Goal: Task Accomplishment & Management: Manage account settings

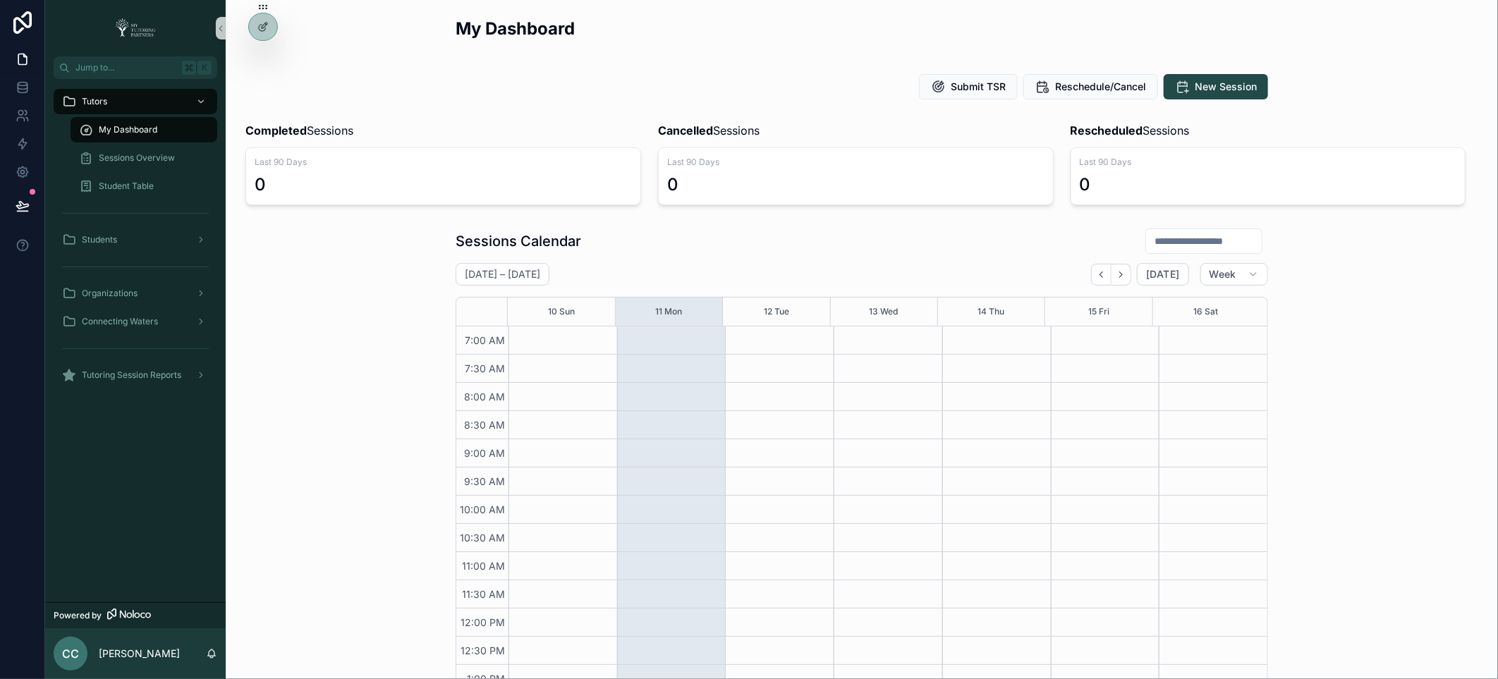
scroll to position [138, 0]
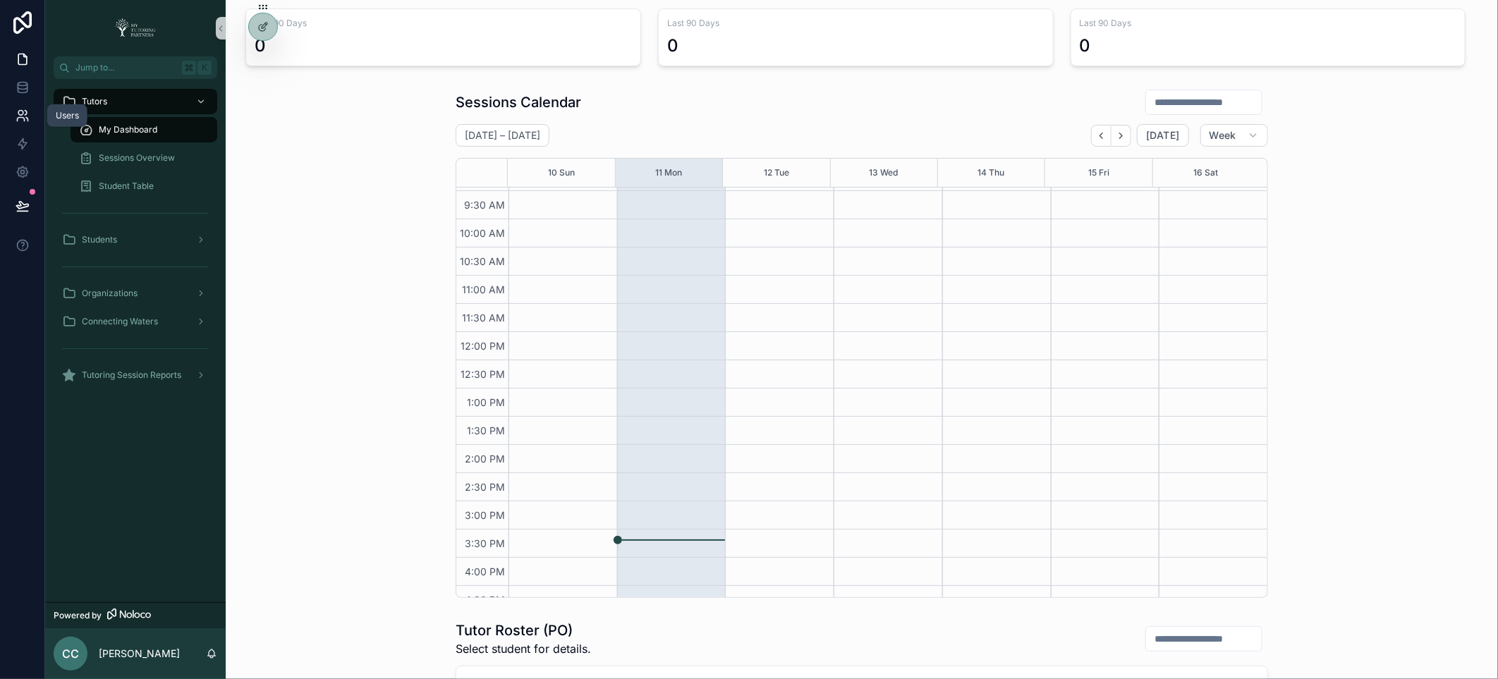
click at [20, 118] on icon at bounding box center [23, 116] width 14 height 14
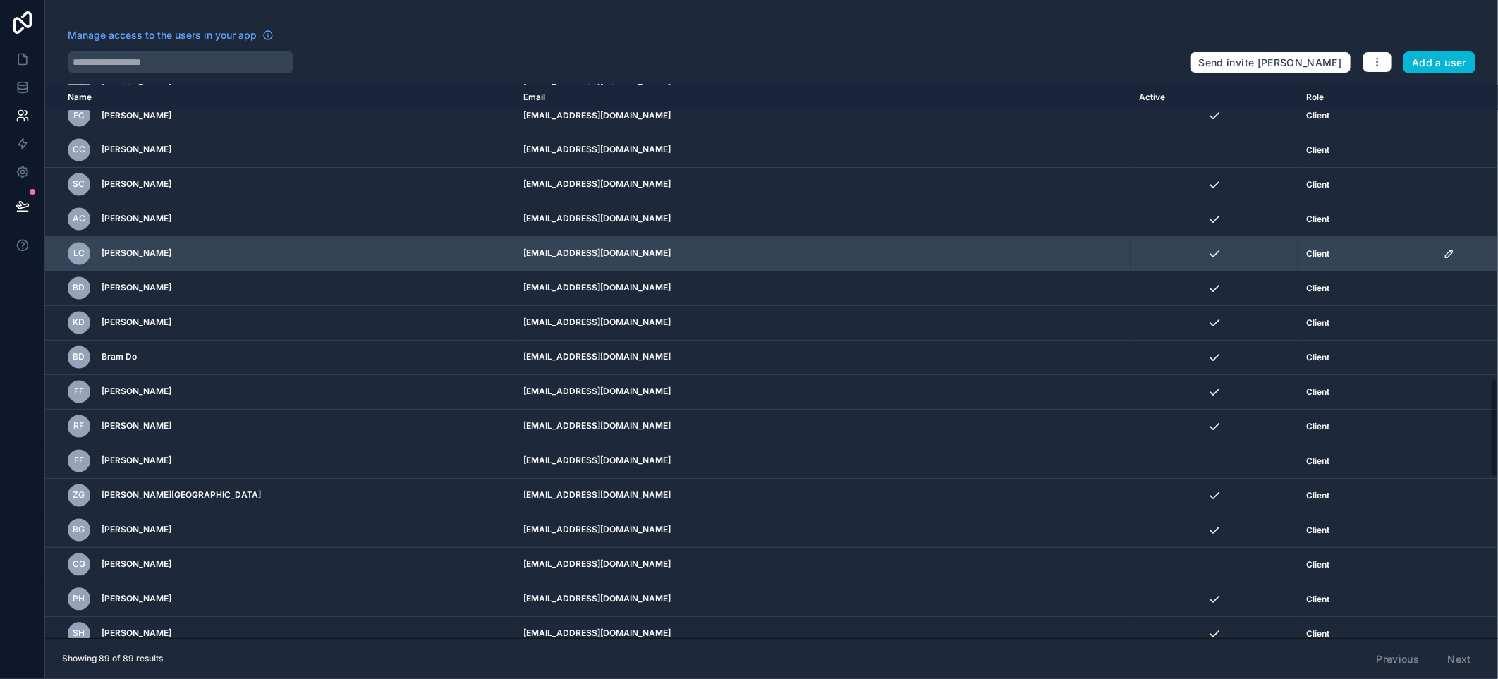
scroll to position [1647, 0]
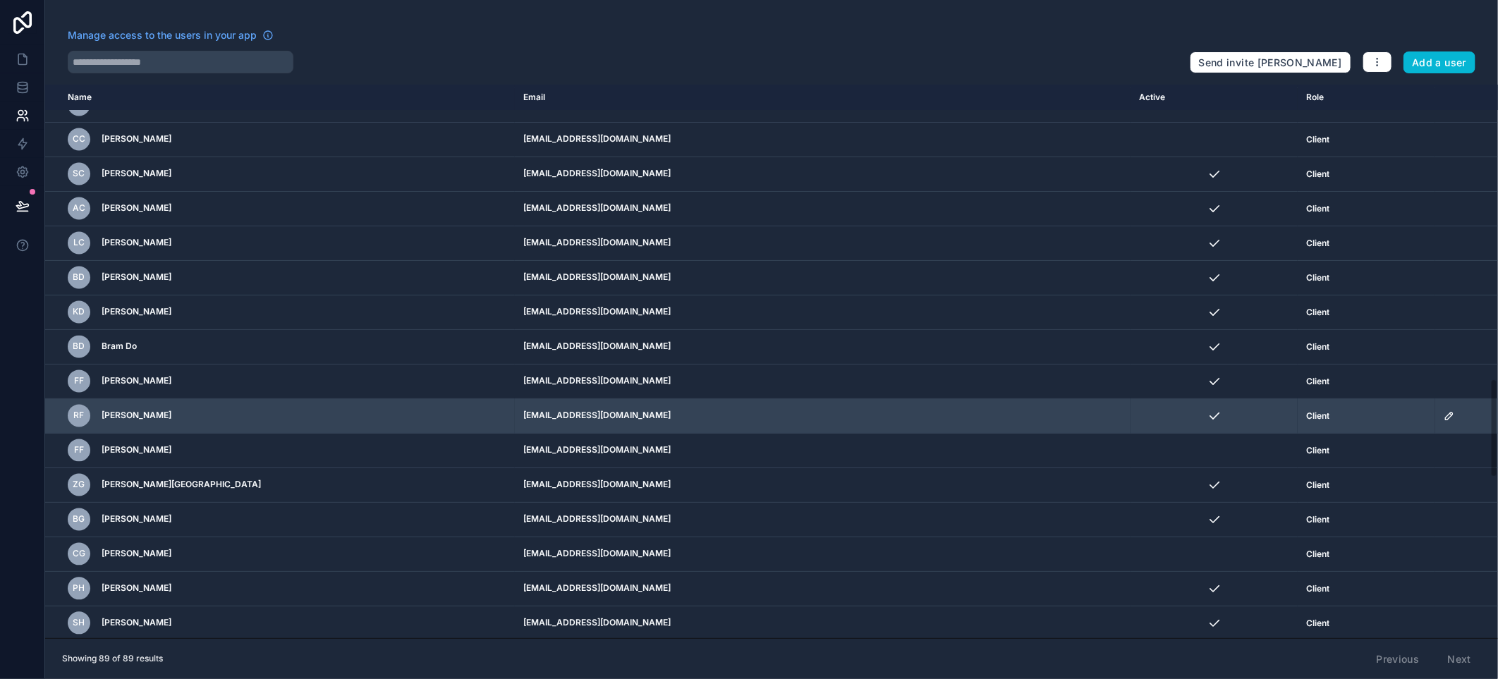
click at [1446, 420] on icon "scrollable content" at bounding box center [1449, 416] width 7 height 7
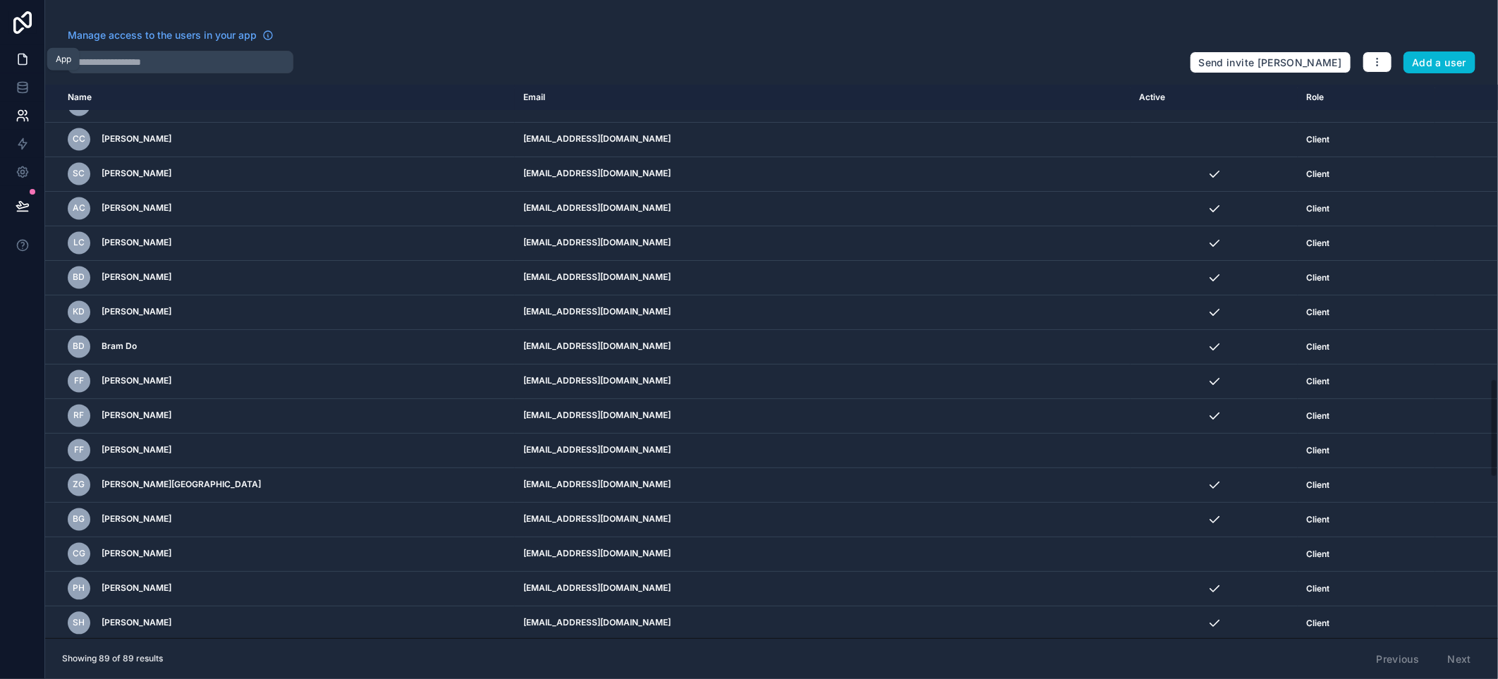
click at [16, 61] on icon at bounding box center [23, 59] width 14 height 14
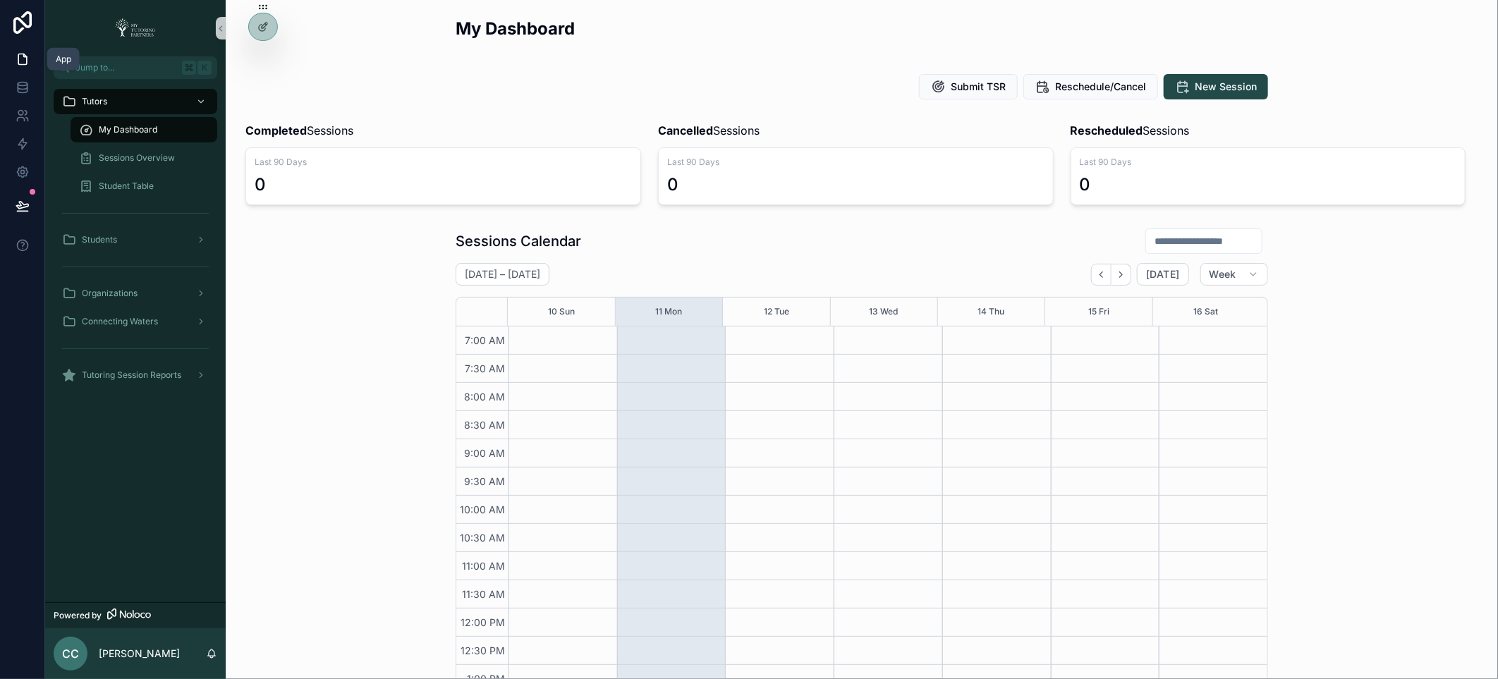
scroll to position [323, 0]
click at [18, 114] on icon at bounding box center [20, 113] width 5 height 5
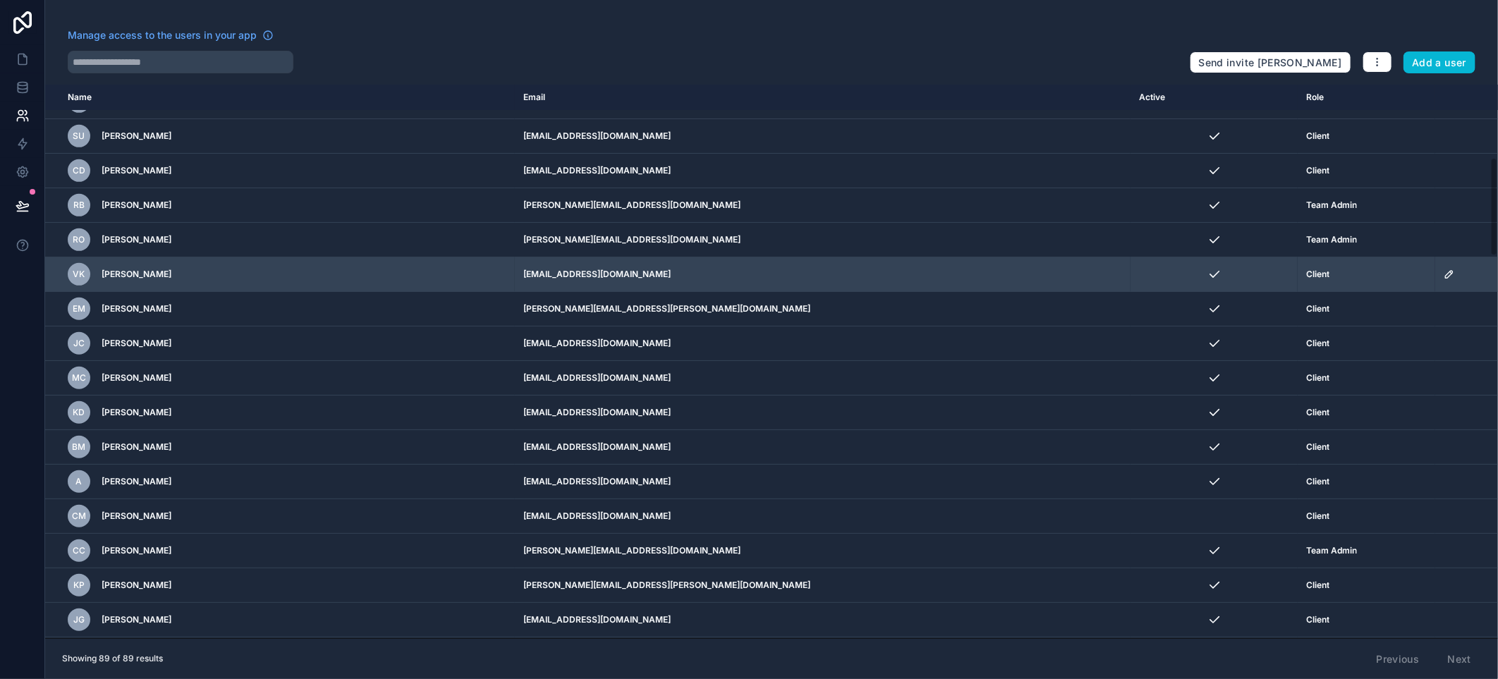
scroll to position [405, 0]
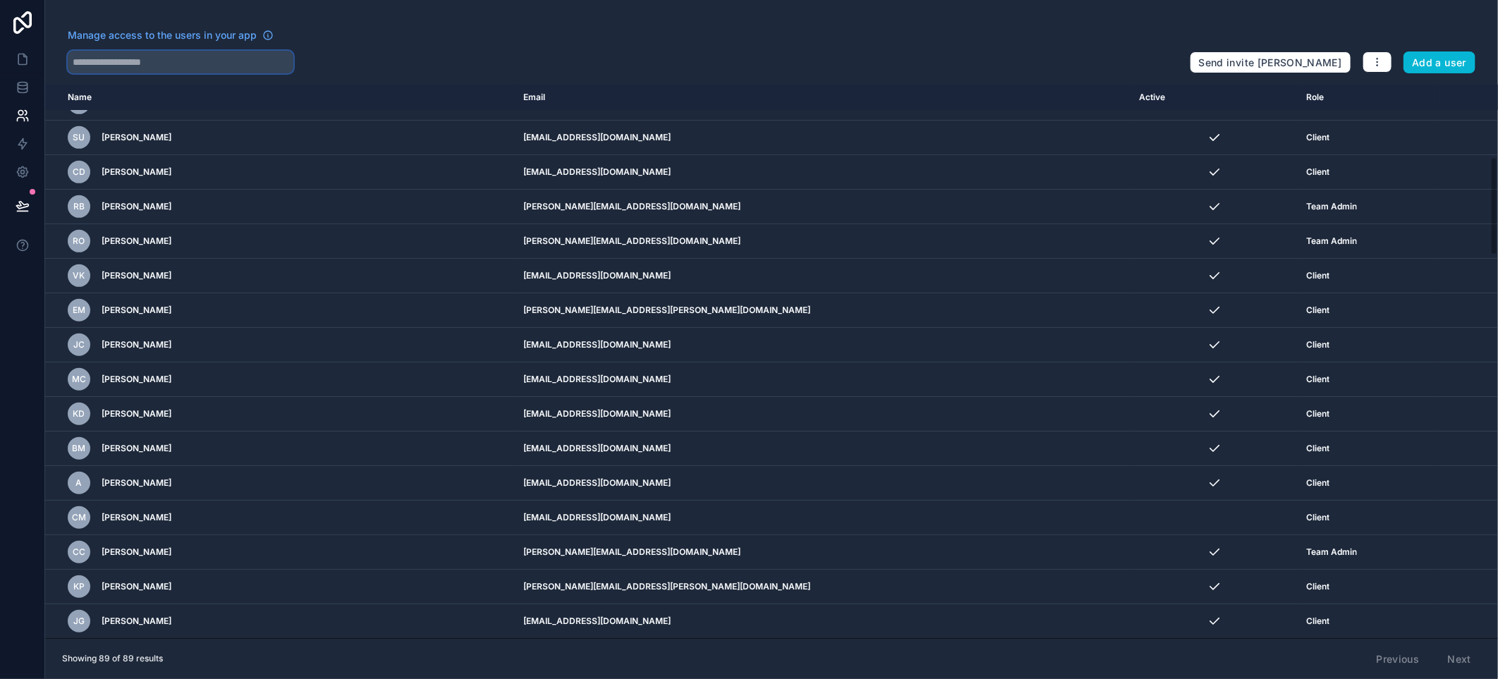
click at [176, 63] on input "text" at bounding box center [181, 62] width 226 height 23
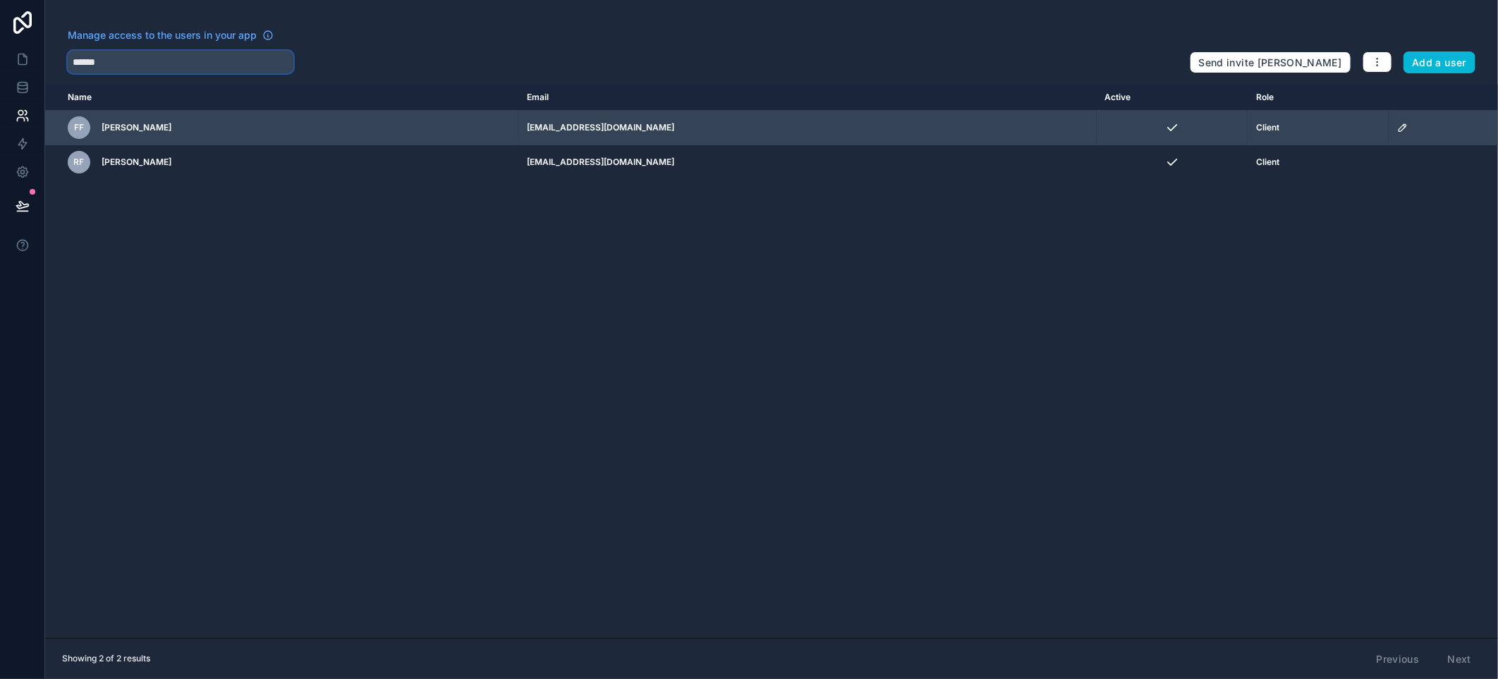
type input "******"
click at [1397, 128] on icon "scrollable content" at bounding box center [1402, 127] width 11 height 11
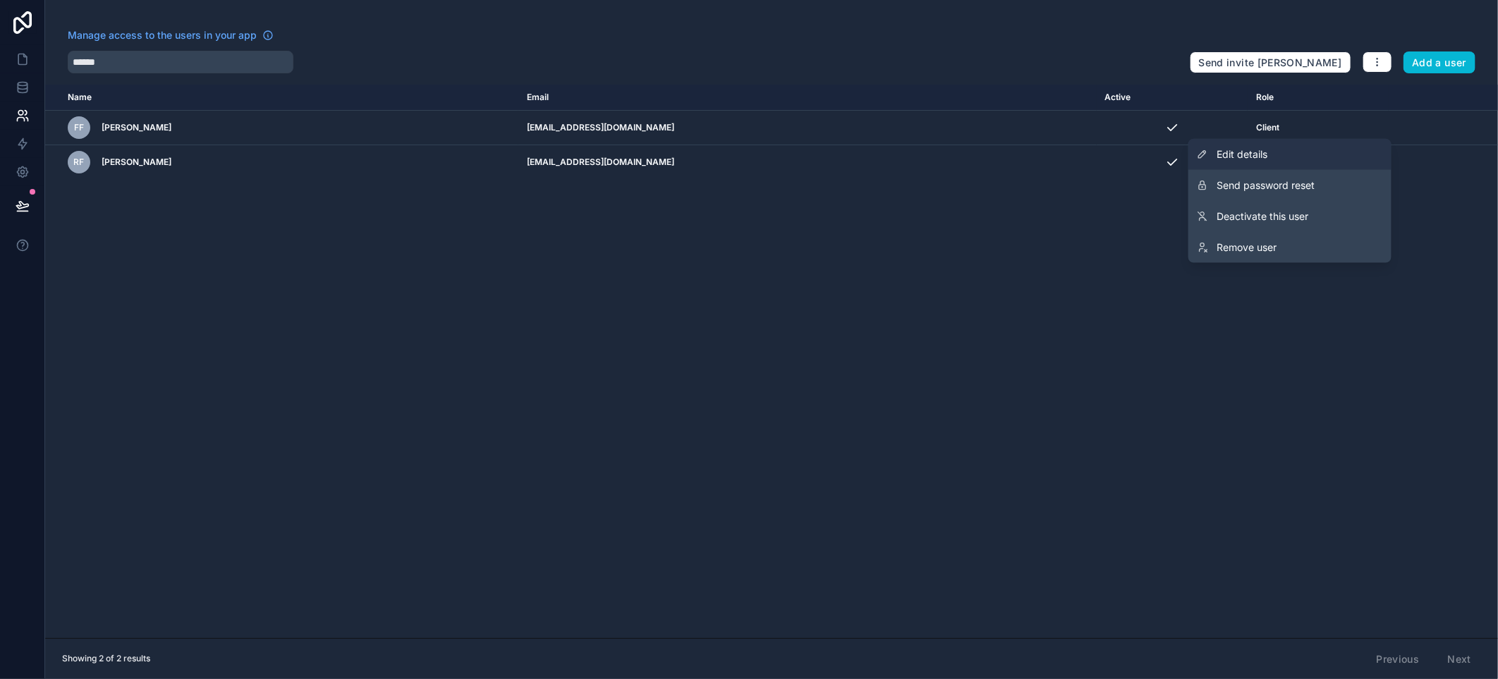
click at [1273, 152] on link "Edit details" at bounding box center [1289, 154] width 203 height 31
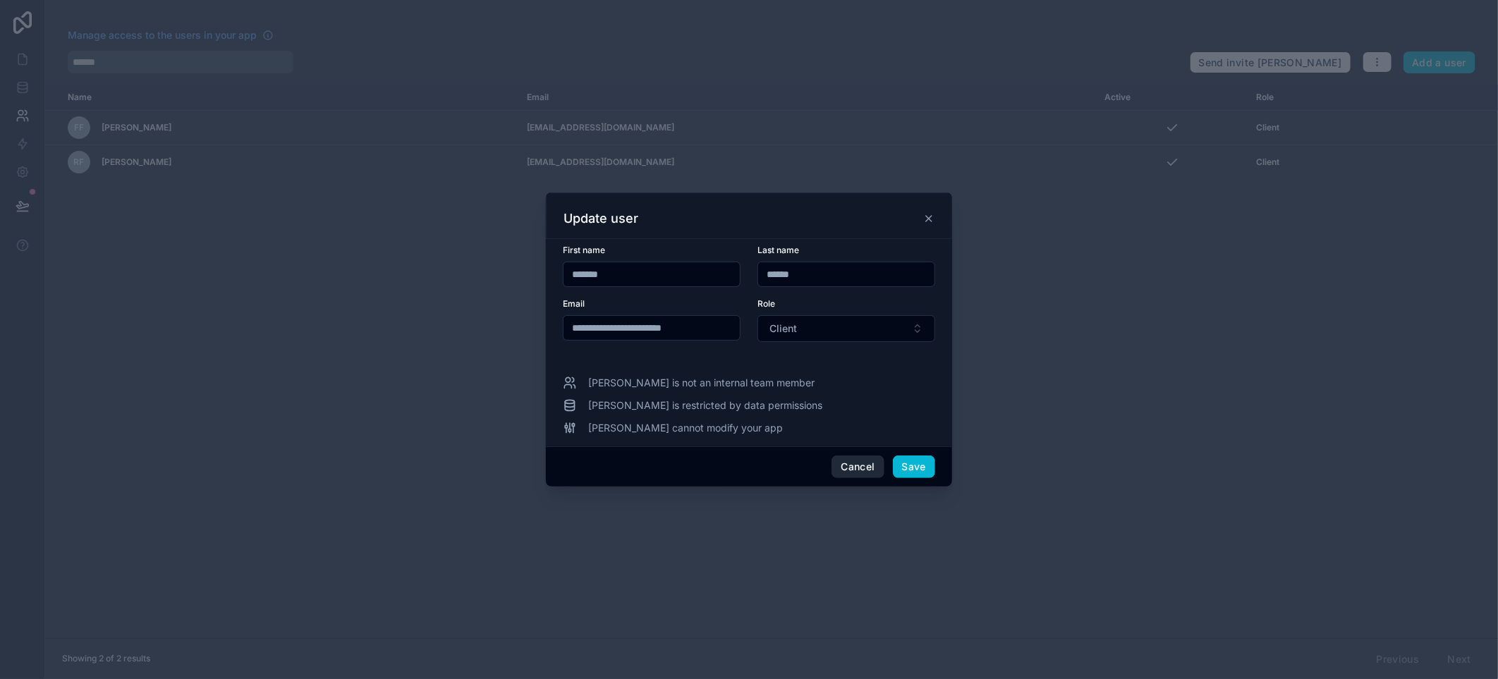
click at [855, 462] on button "Cancel" at bounding box center [857, 467] width 52 height 23
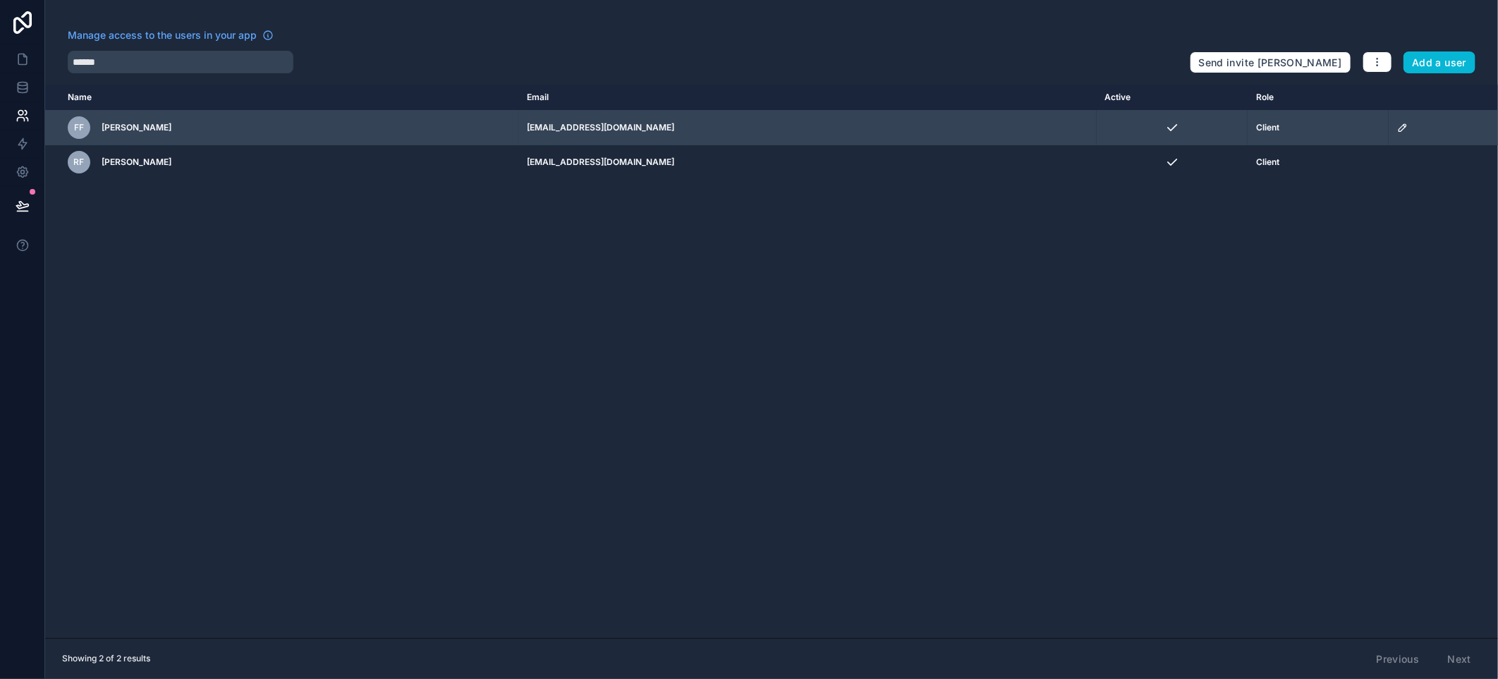
click at [1397, 130] on icon "scrollable content" at bounding box center [1402, 127] width 11 height 11
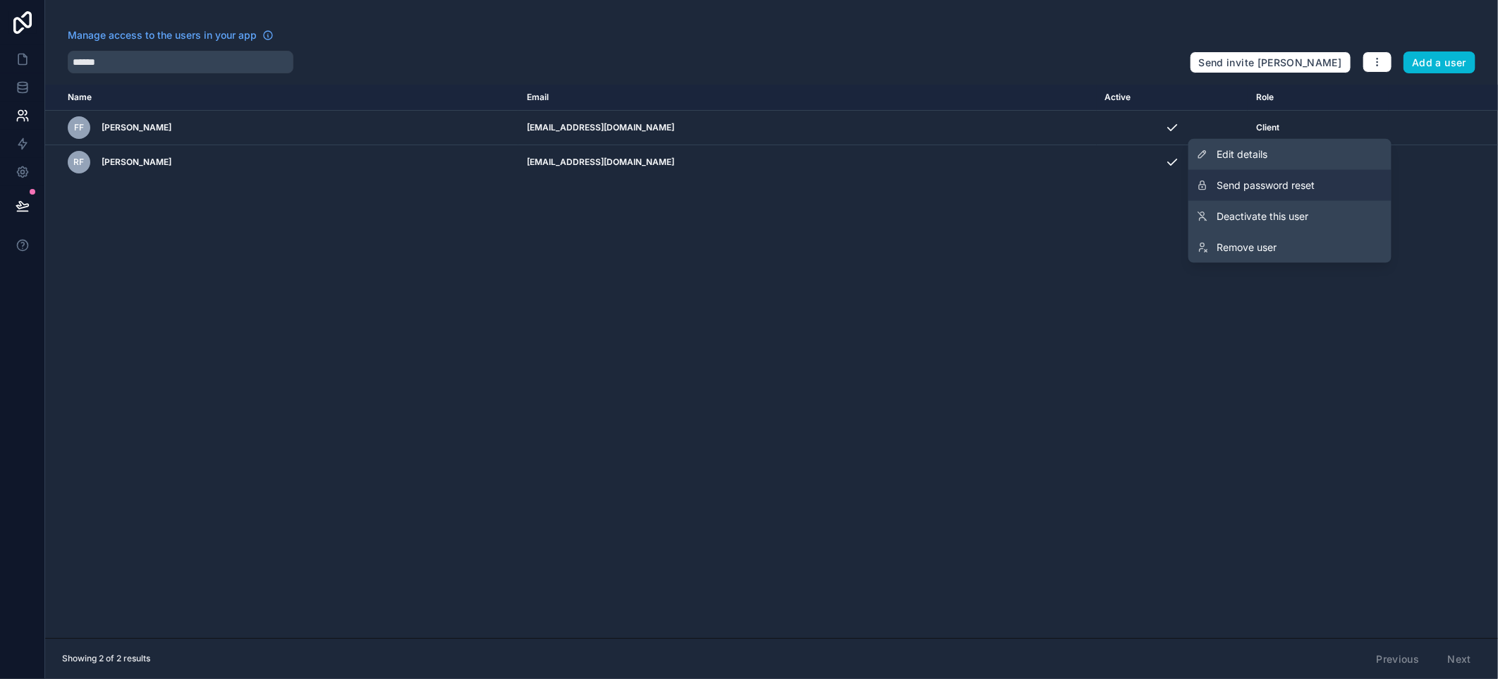
click at [1267, 185] on span "Send password reset" at bounding box center [1265, 185] width 98 height 14
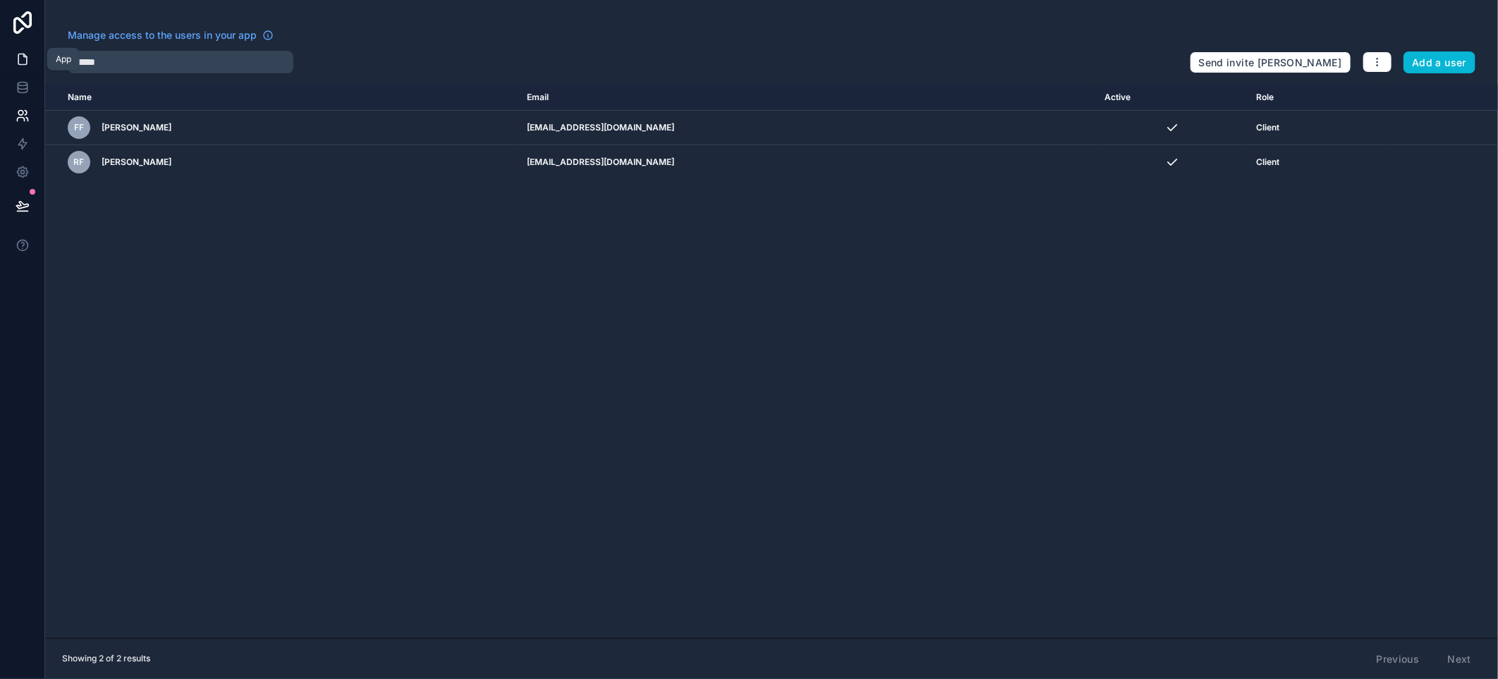
click at [25, 63] on icon at bounding box center [22, 59] width 8 height 11
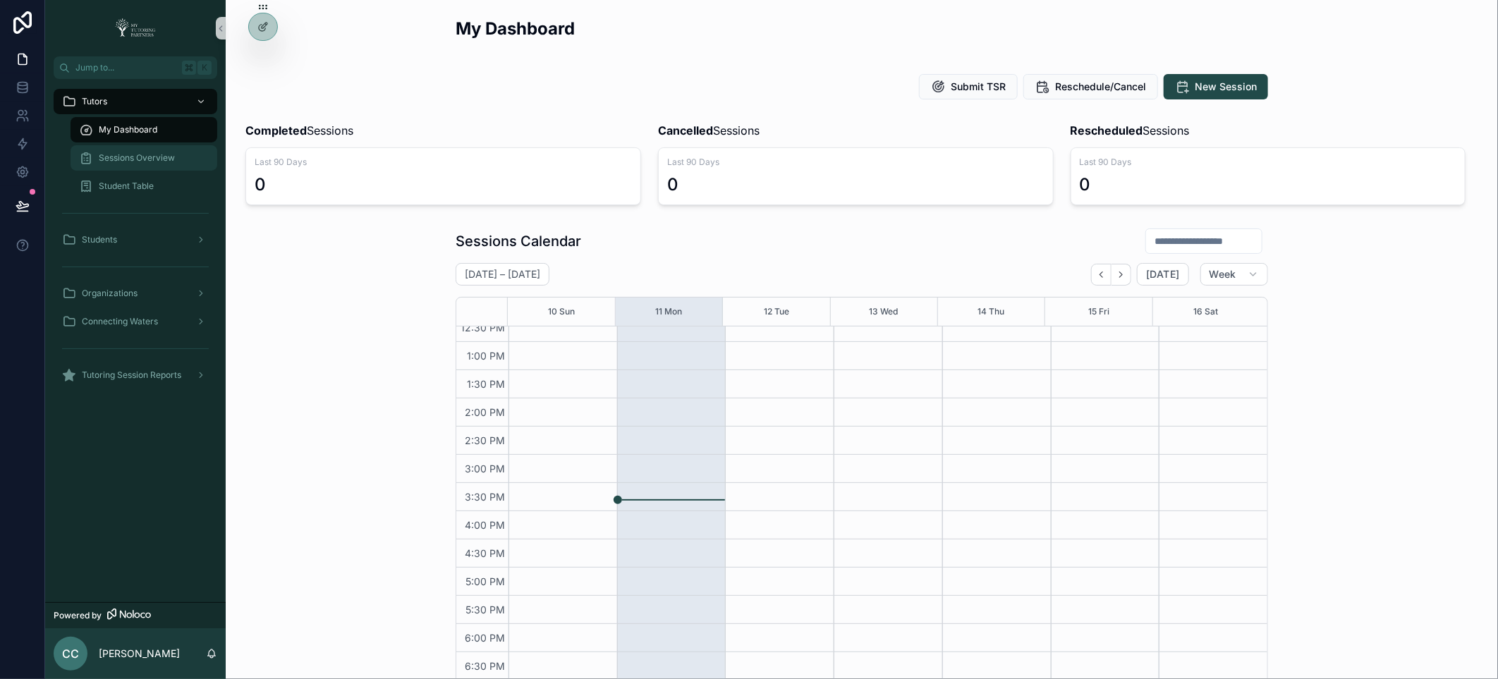
click at [140, 157] on span "Sessions Overview" at bounding box center [137, 157] width 76 height 11
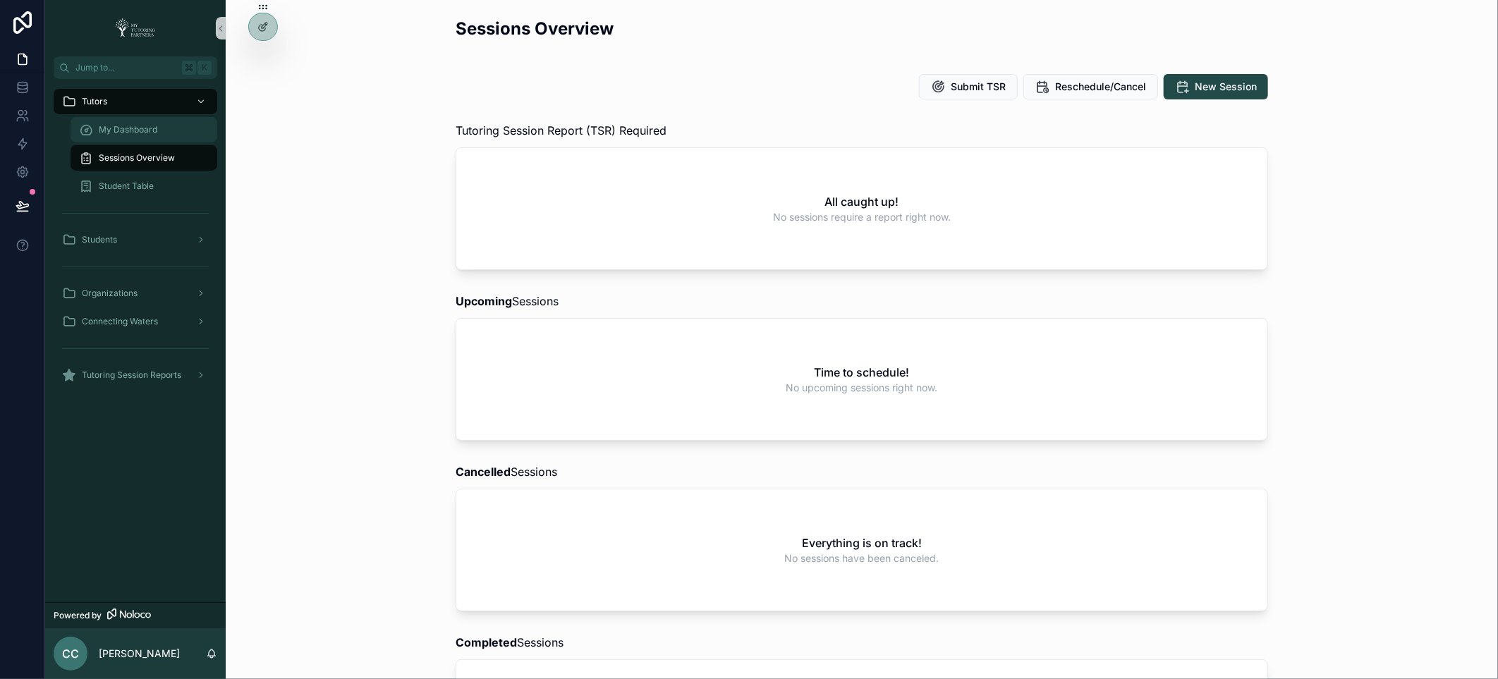
click at [134, 134] on span "My Dashboard" at bounding box center [128, 129] width 59 height 11
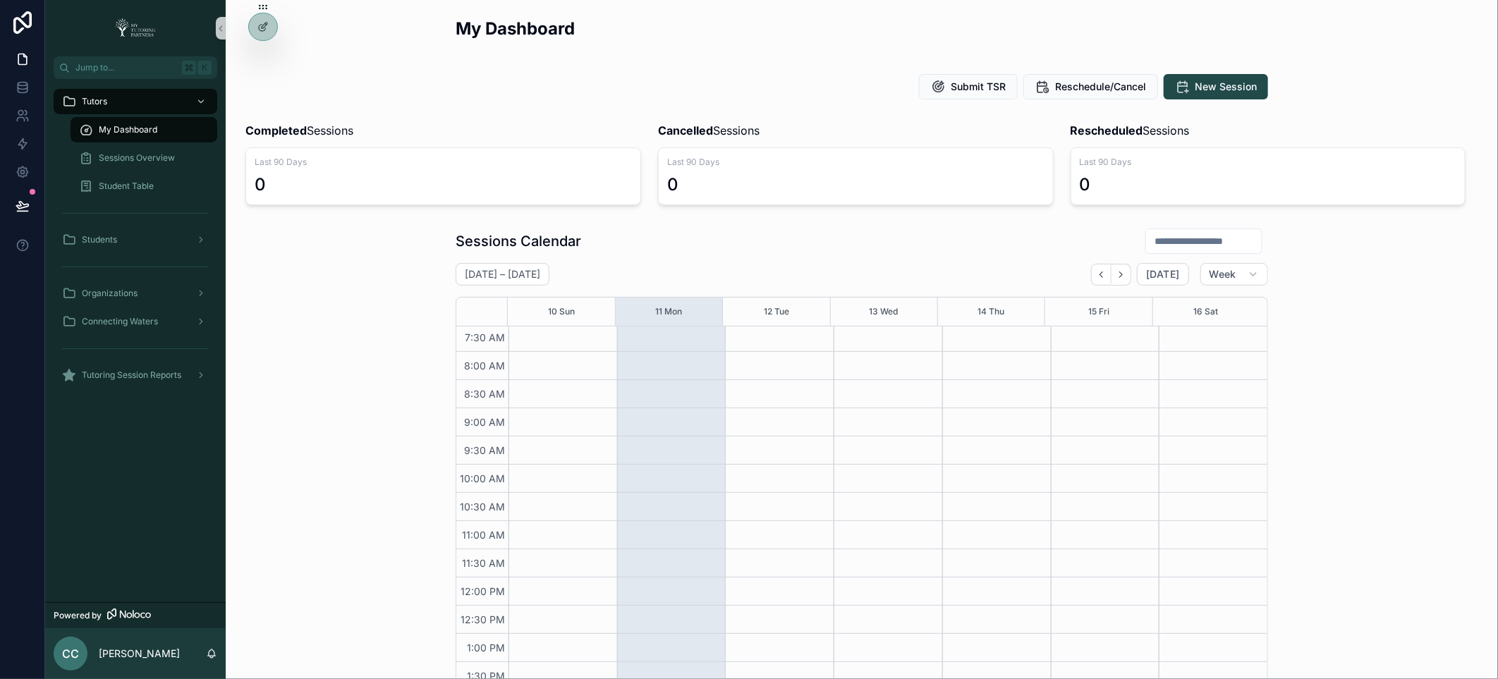
scroll to position [8, 0]
